Goal: Task Accomplishment & Management: Manage account settings

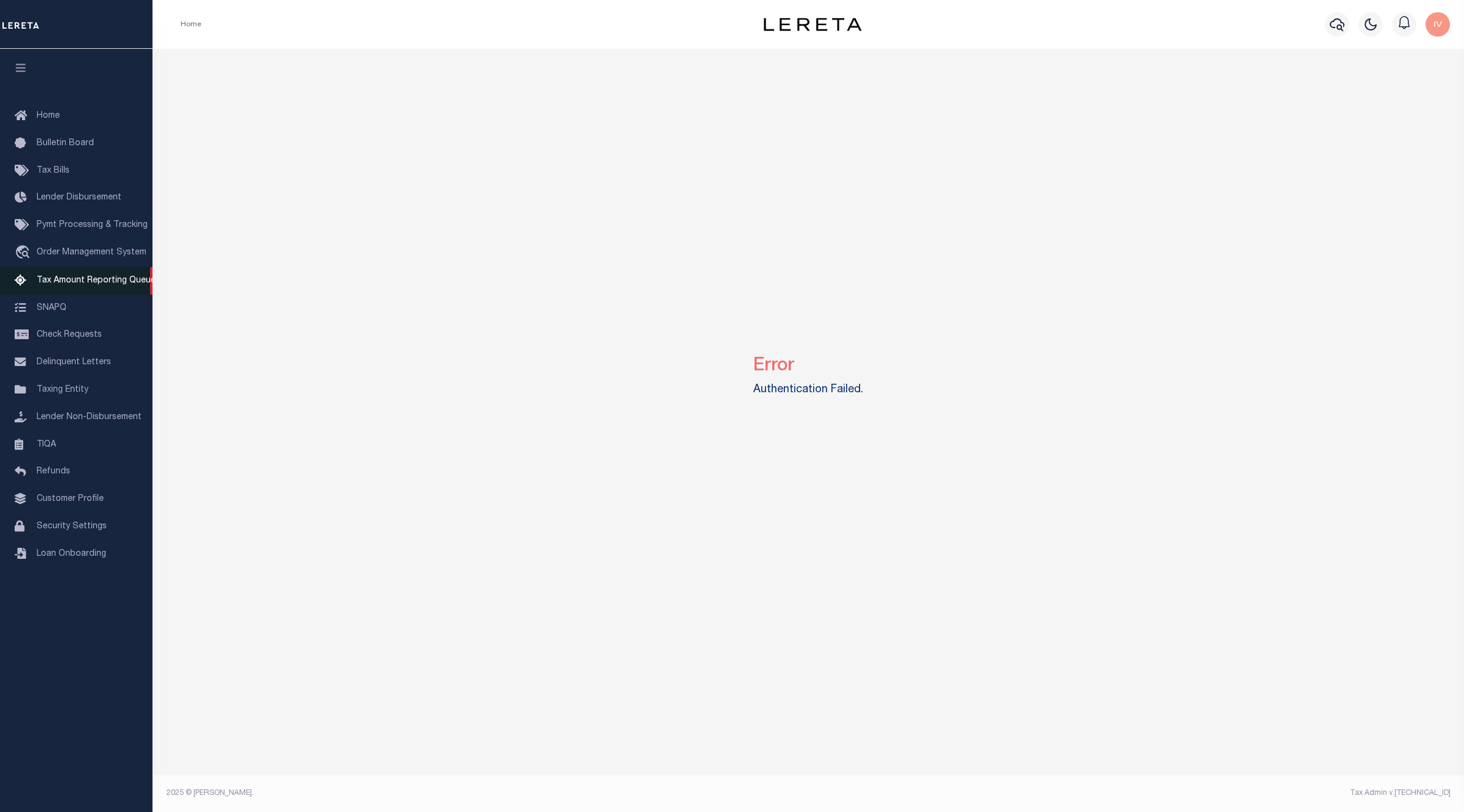
click at [125, 289] on link "Tax Amount Reporting Queue" at bounding box center [76, 281] width 153 height 28
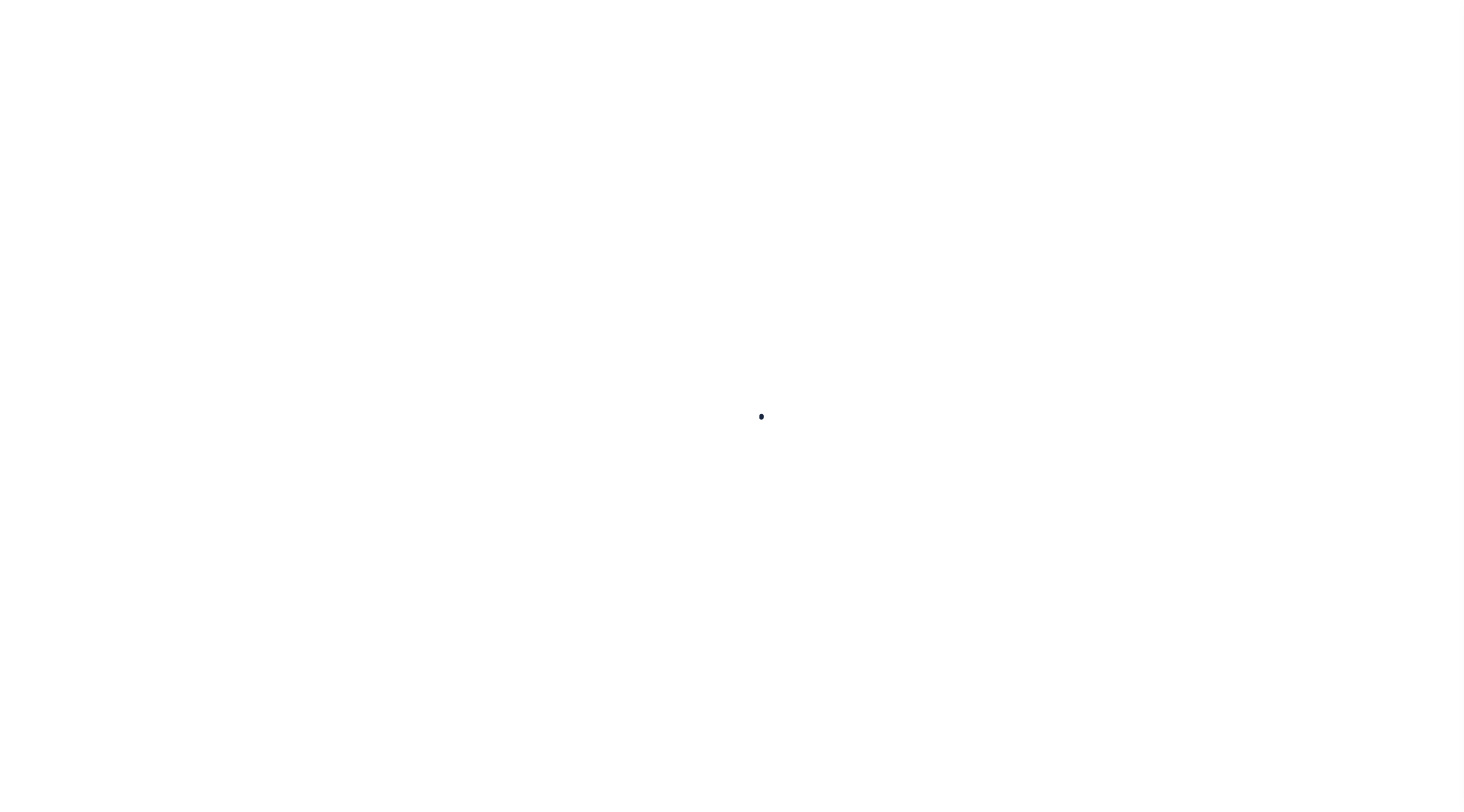
select select "100"
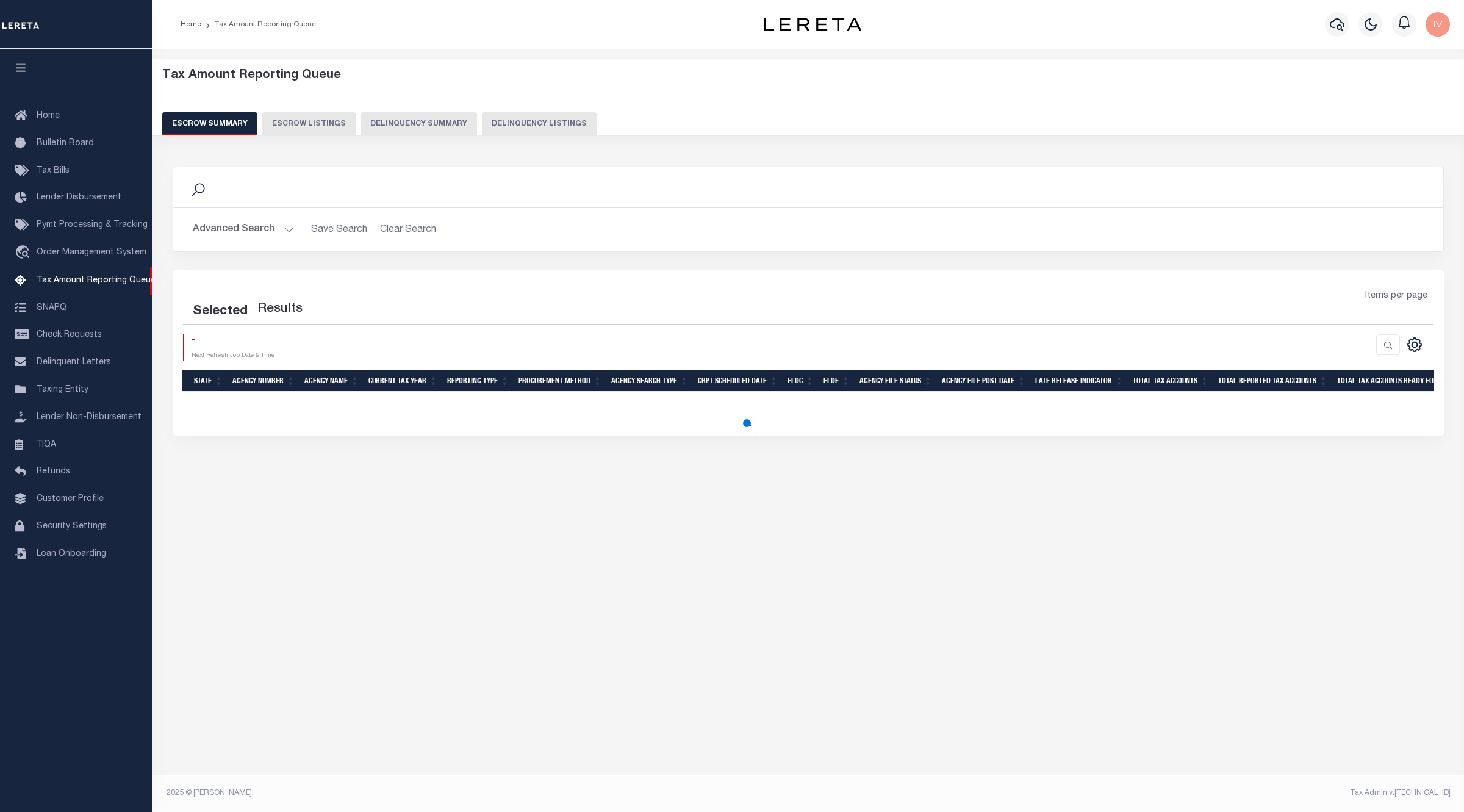
select select "100"
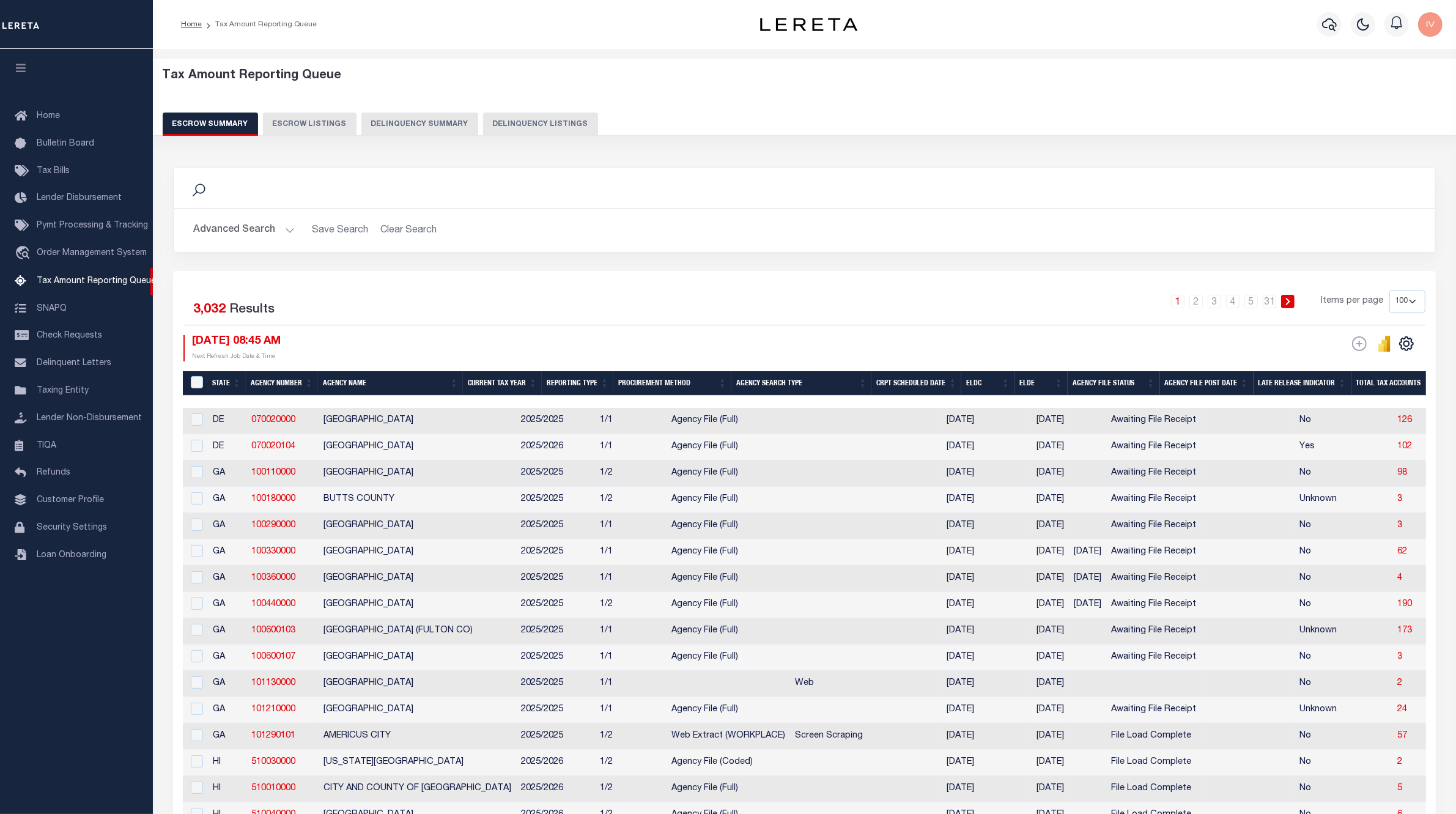
click at [386, 122] on button "Delinquency Summary" at bounding box center [420, 123] width 117 height 23
select select
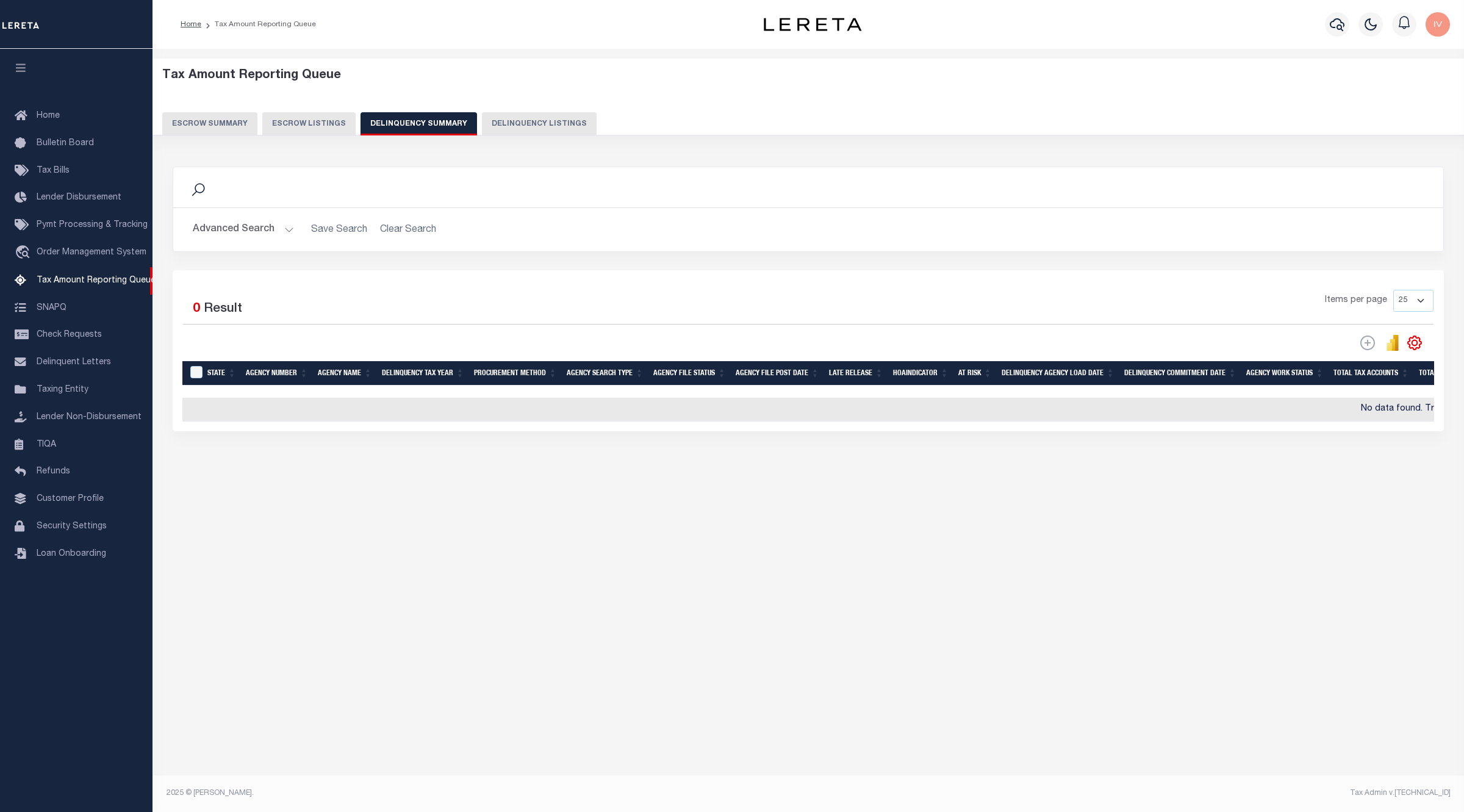
click at [287, 233] on button "Advanced Search" at bounding box center [242, 229] width 101 height 24
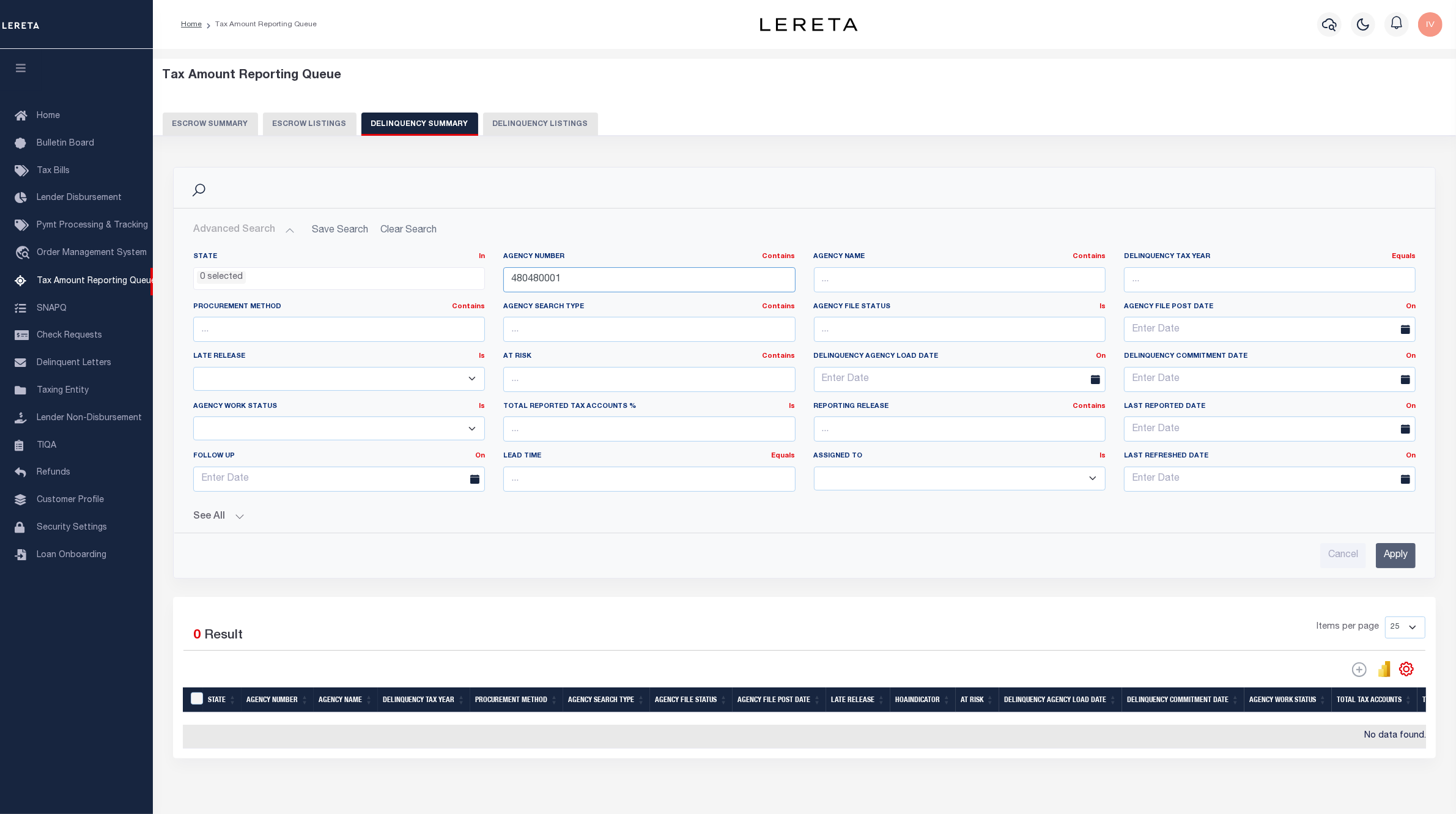
click at [582, 282] on input "480480001" at bounding box center [649, 279] width 292 height 25
click at [224, 520] on button "See All" at bounding box center [804, 516] width 1222 height 12
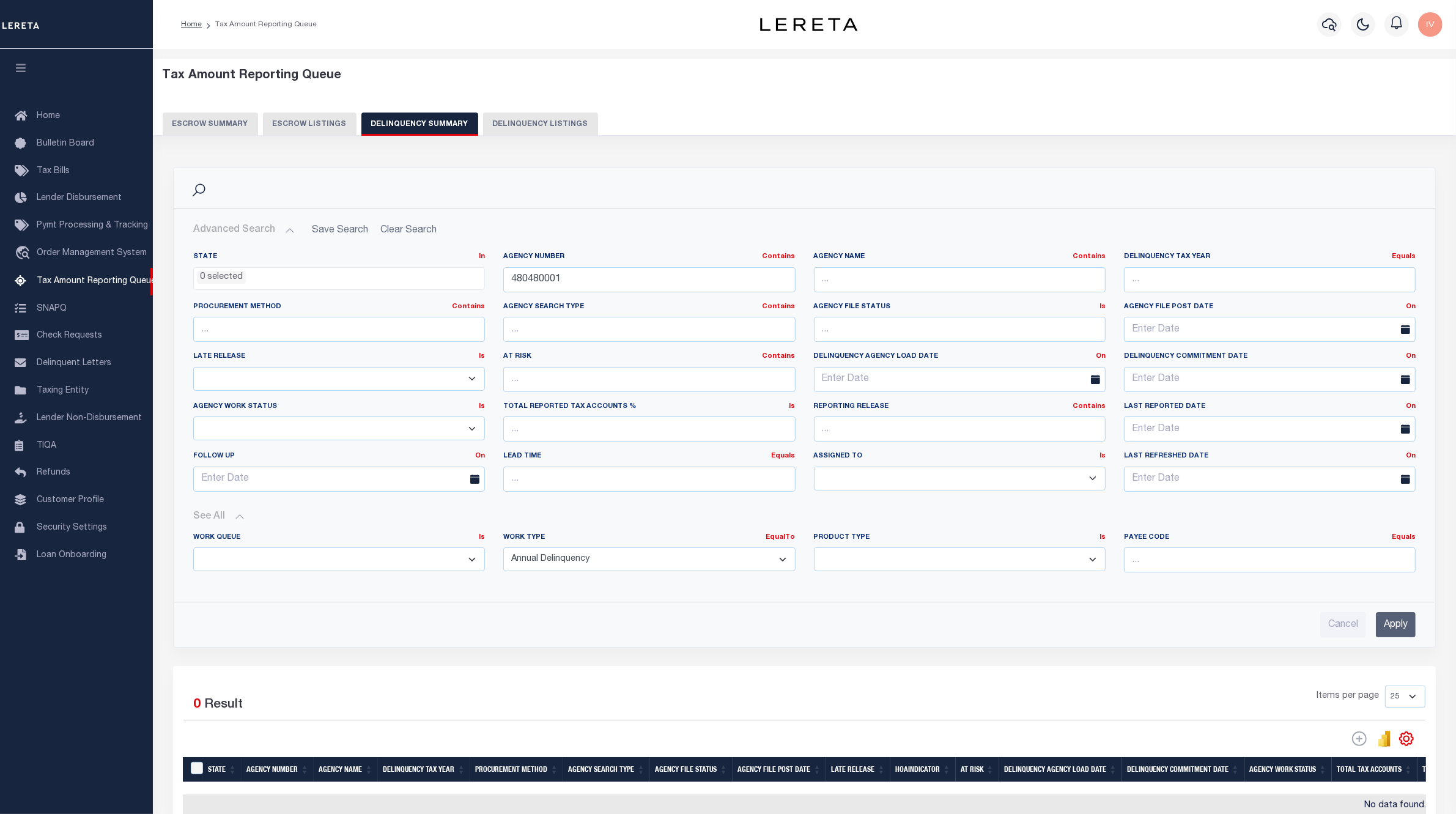
click at [588, 566] on select "Annual Delinquency Back Search Payment Status Check DTRACK" at bounding box center [649, 559] width 292 height 24
select select
click at [504, 549] on select "Annual Delinquency Back Search Payment Status Check DTRACK" at bounding box center [649, 559] width 292 height 24
click at [1390, 628] on input "Apply" at bounding box center [1396, 624] width 40 height 25
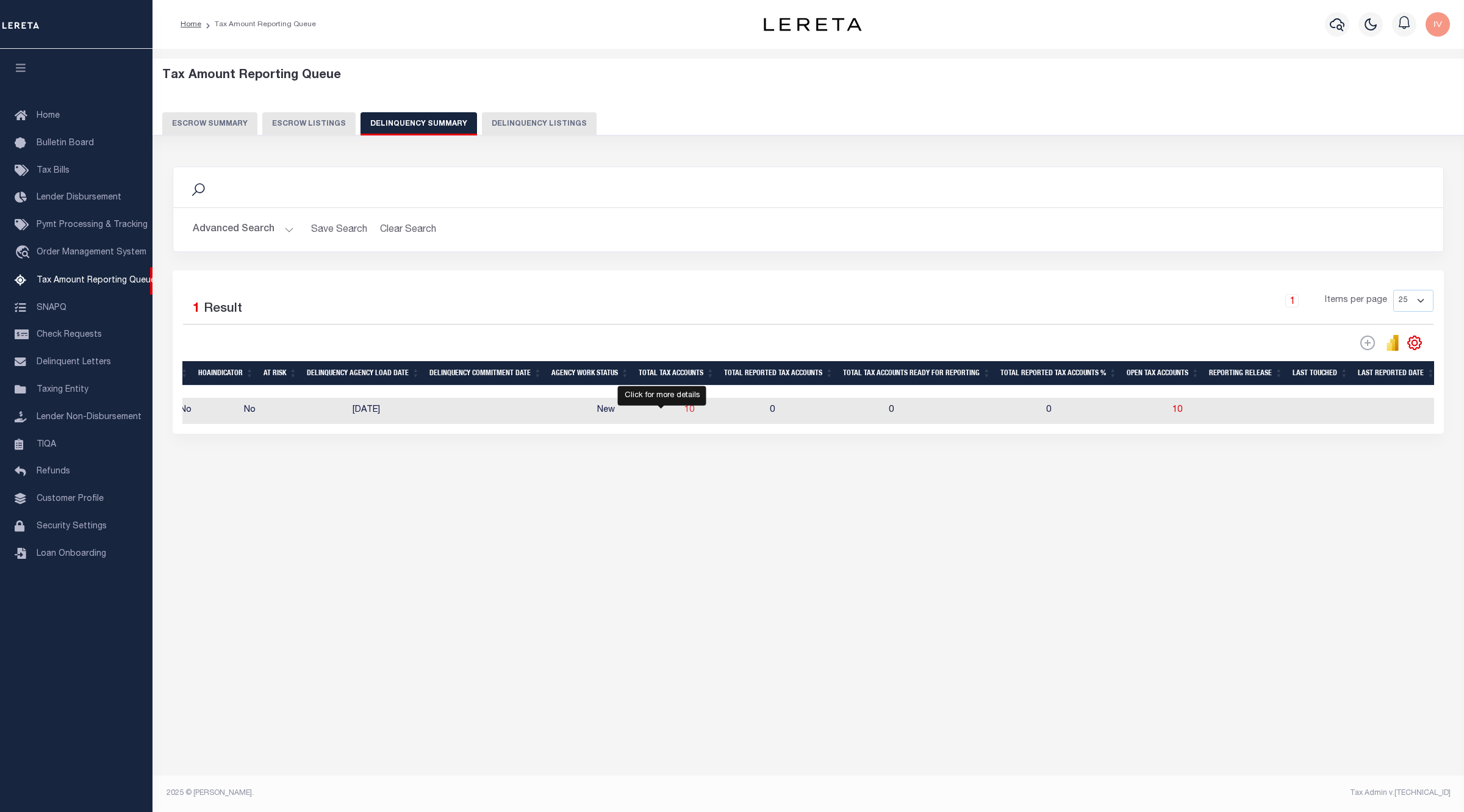
click at [684, 414] on span "10" at bounding box center [689, 410] width 10 height 8
select select "100"
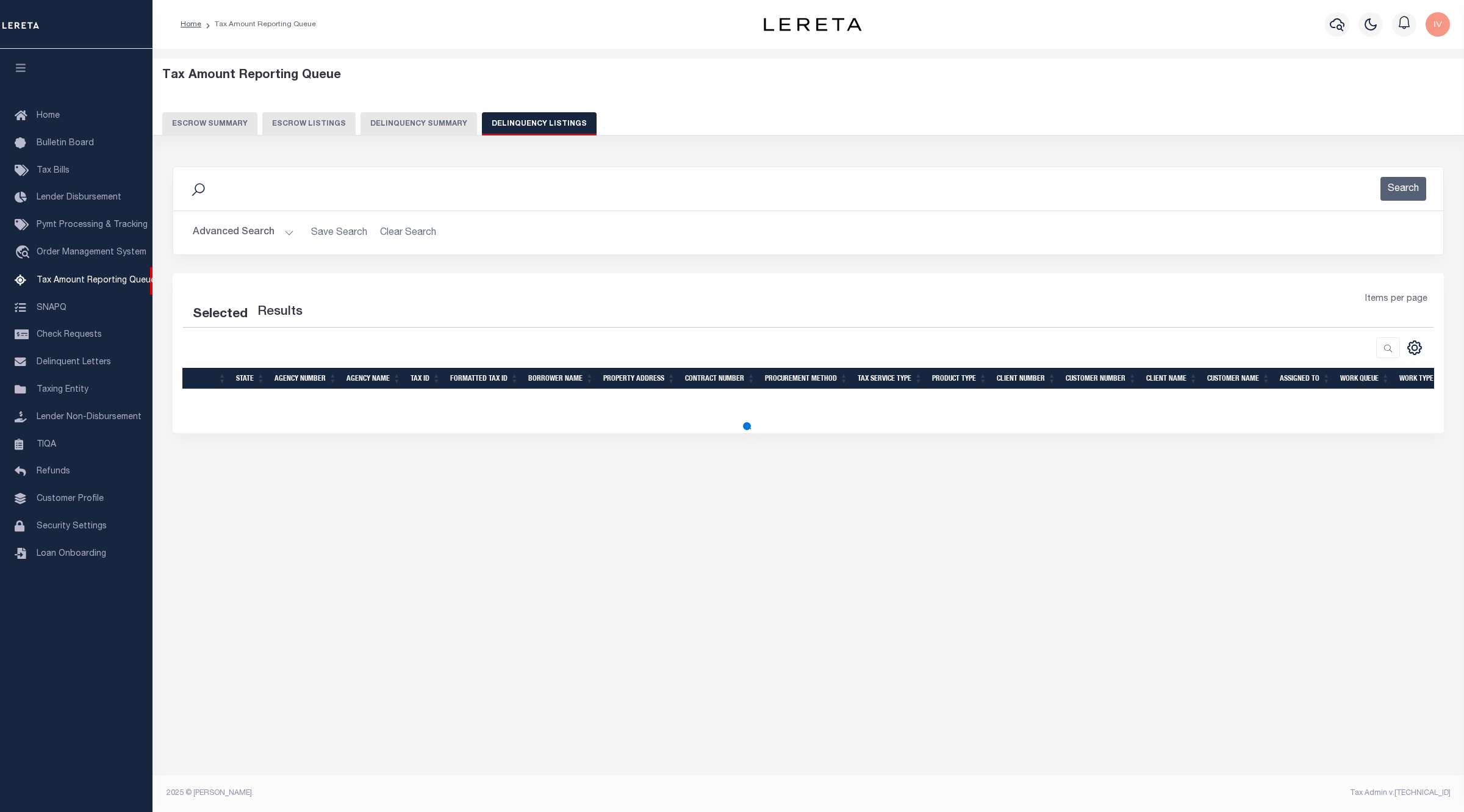
select select "100"
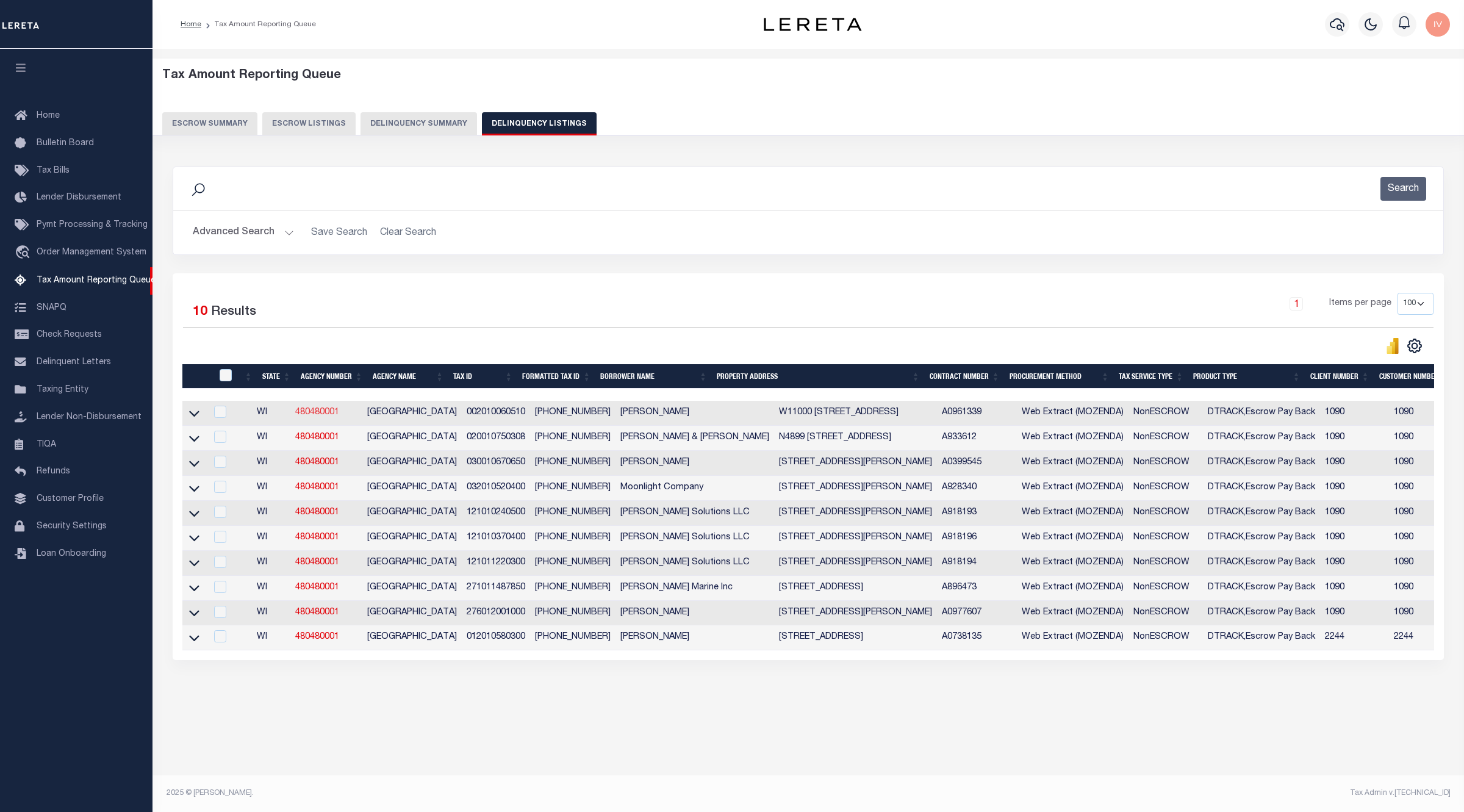
click at [322, 414] on link "480480001" at bounding box center [316, 412] width 43 height 8
checkbox input "true"
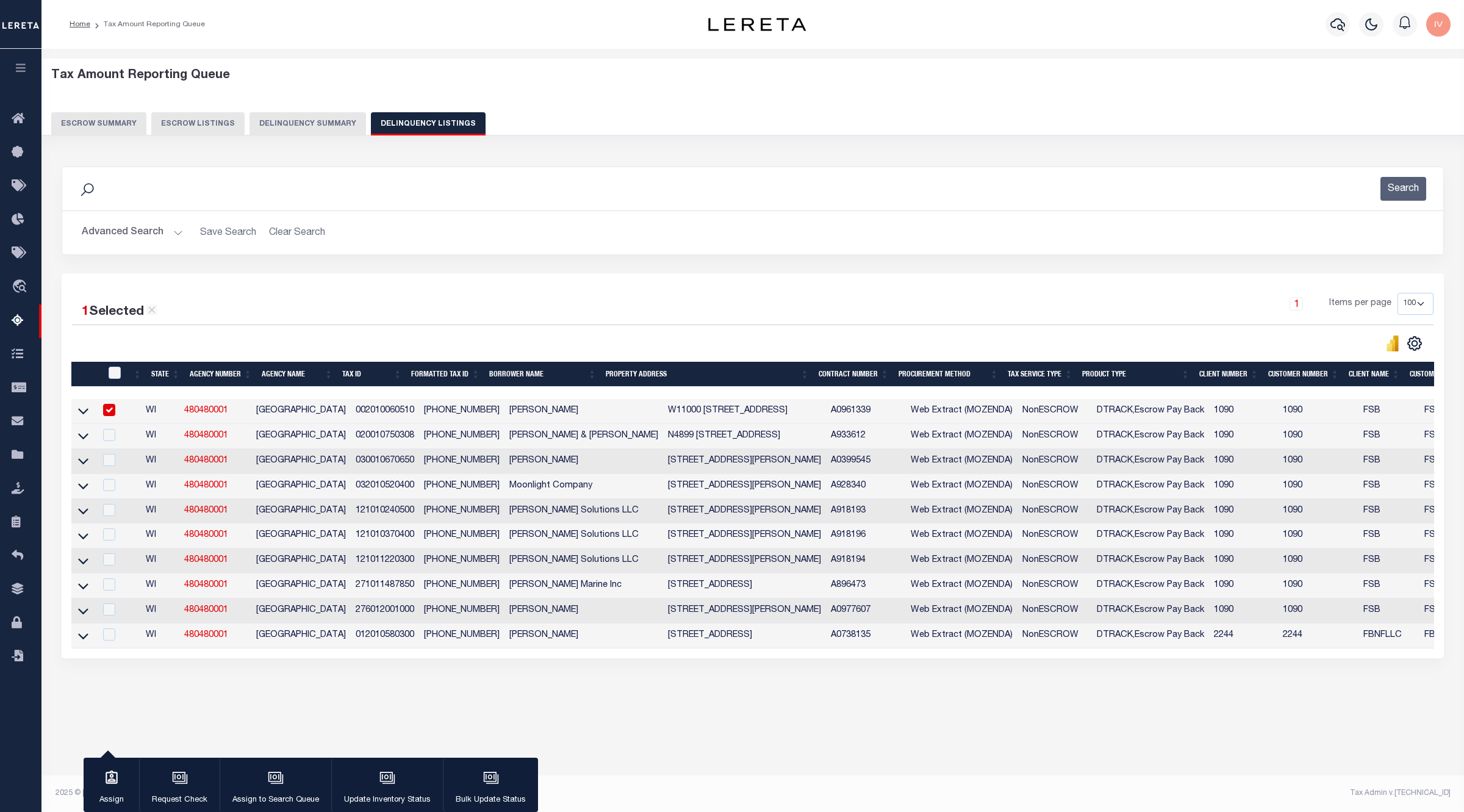
click at [517, 141] on div "Tax Amount Reporting Queue Escrow Summary Escrow Listings Delinquency Summary" at bounding box center [753, 106] width 1446 height 96
click at [80, 461] on icon at bounding box center [82, 461] width 10 height 13
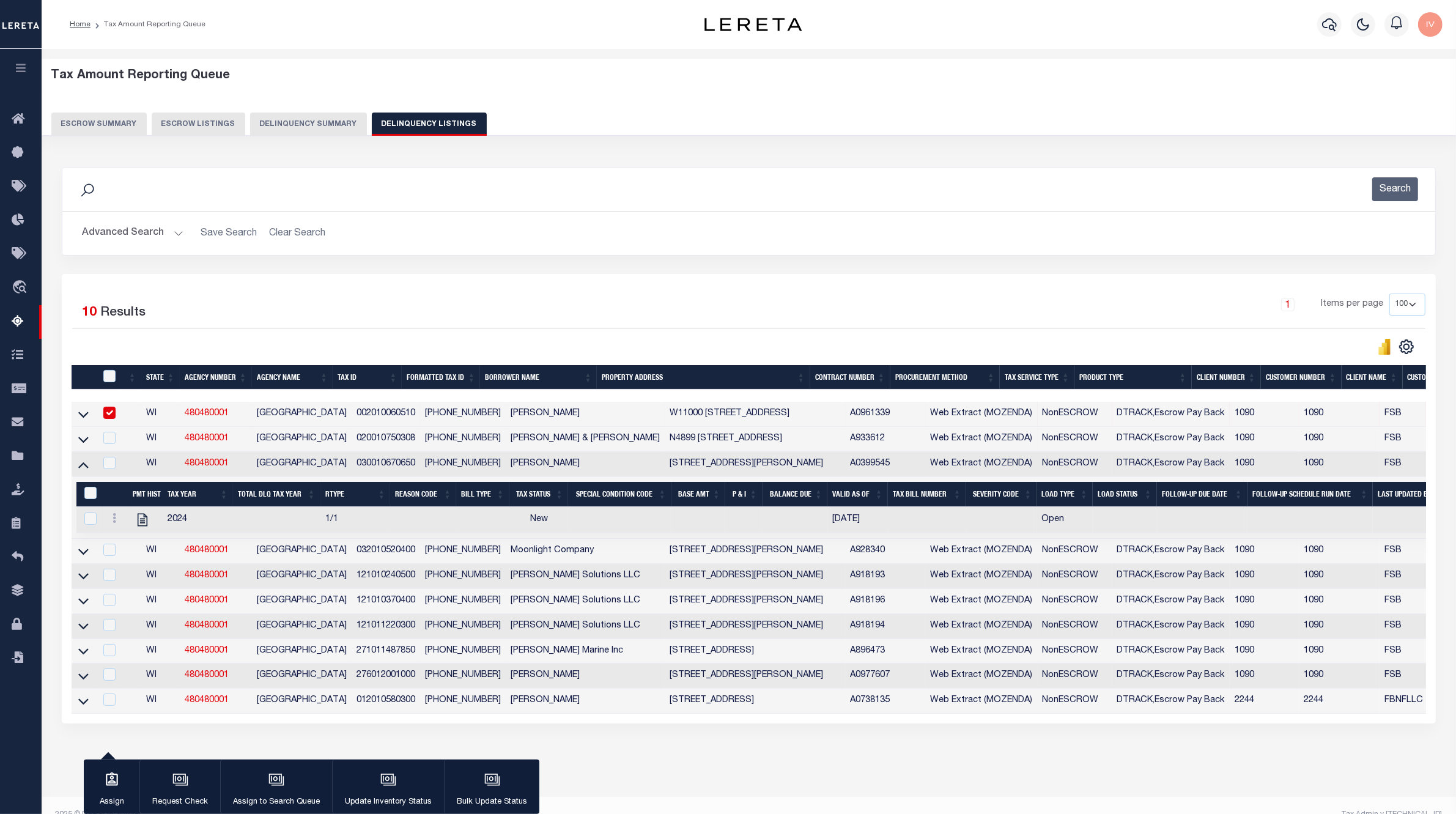
click at [737, 316] on div "1 Items per page 10 25 50 100 500" at bounding box center [921, 310] width 1011 height 32
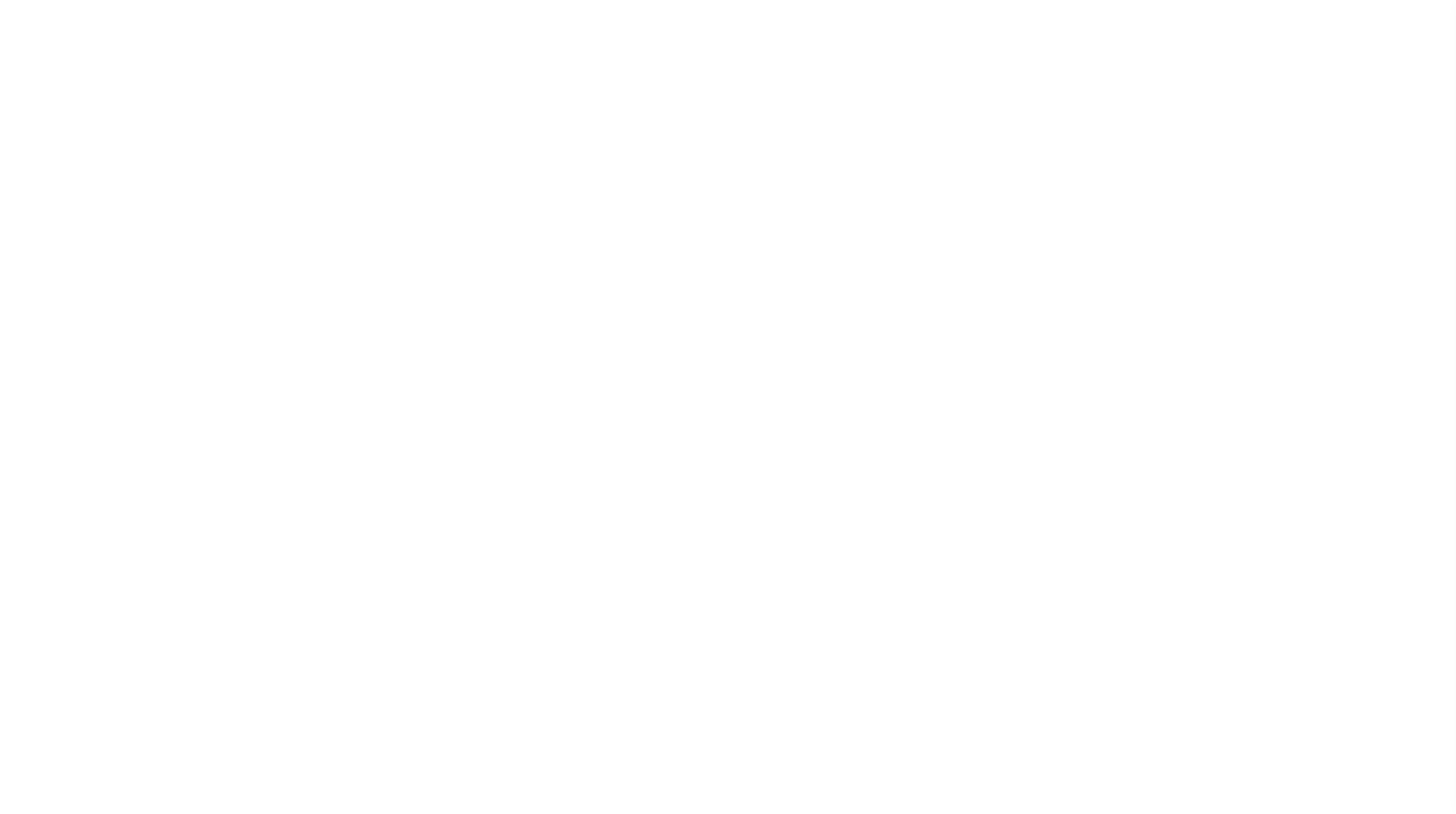
select select
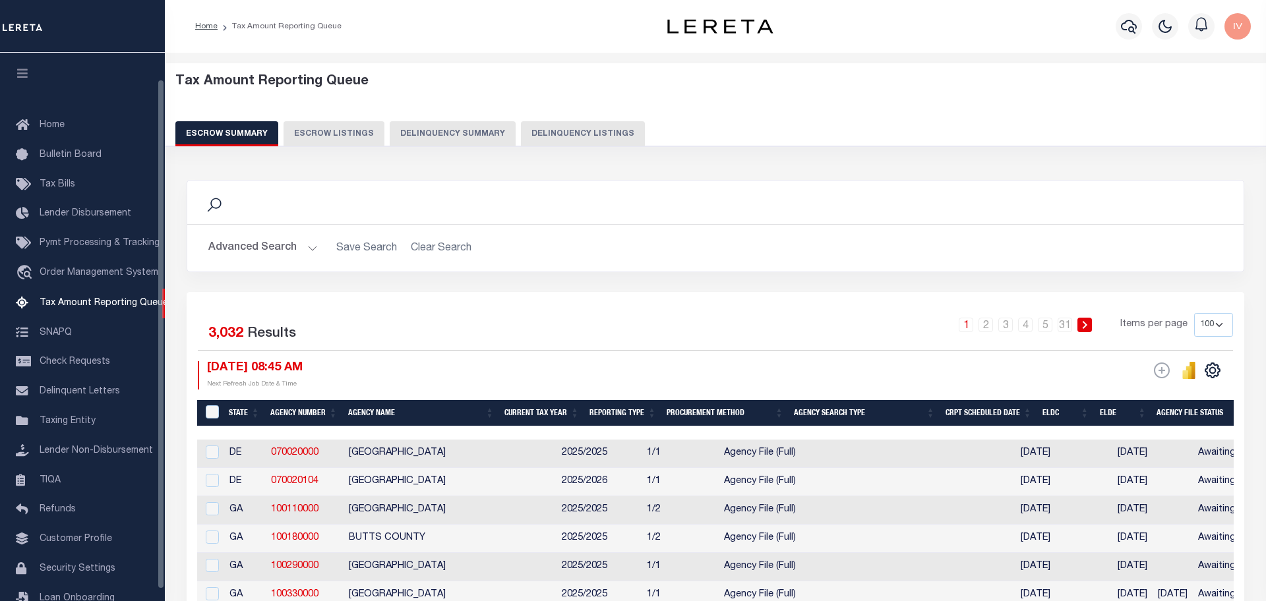
select select "100"
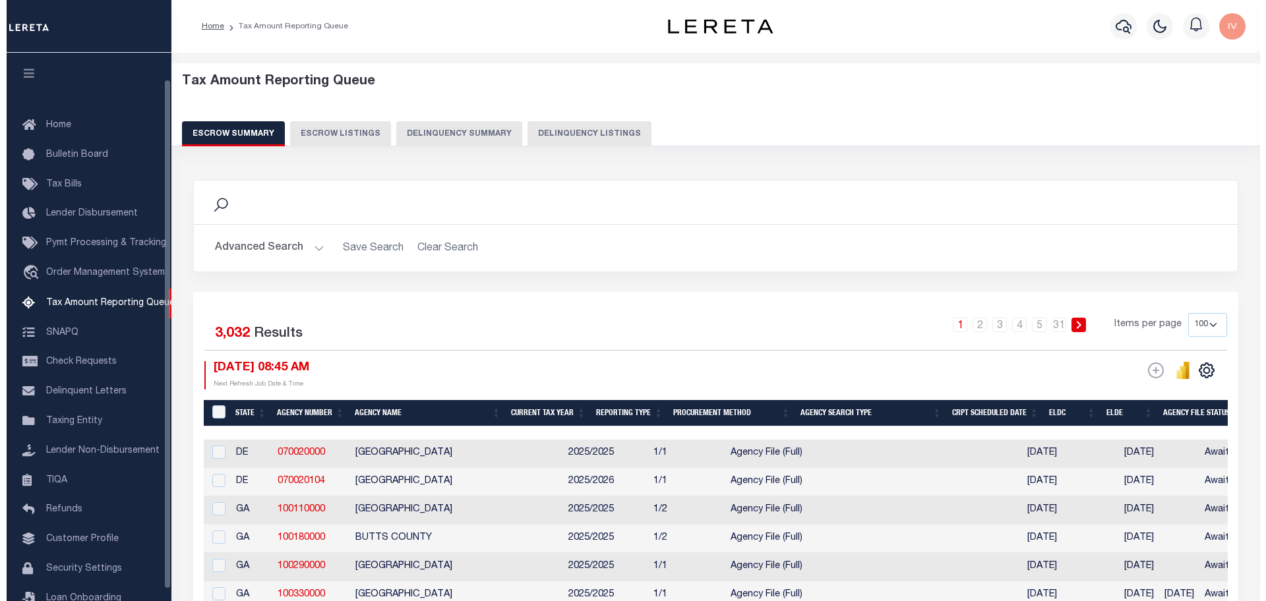
scroll to position [28, 0]
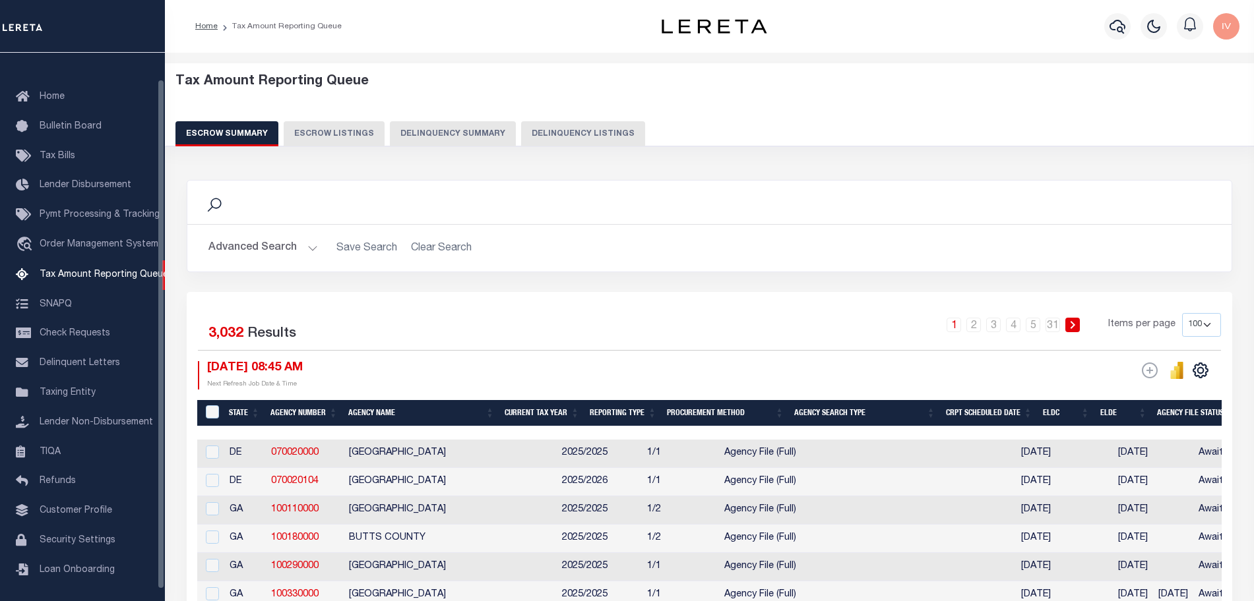
click at [456, 123] on button "Delinquency Summary" at bounding box center [453, 133] width 126 height 25
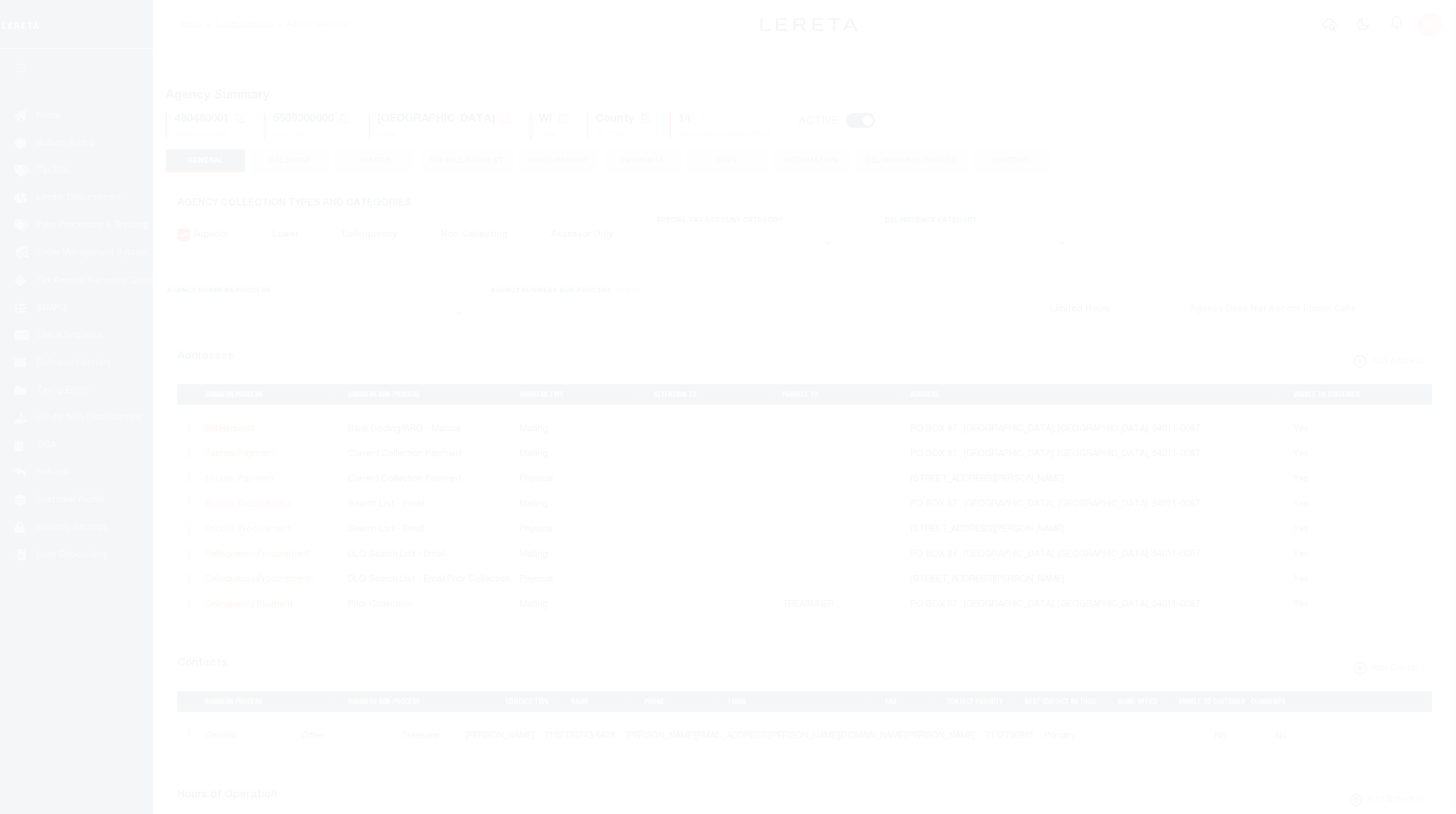
select select
